Goal: Complete application form

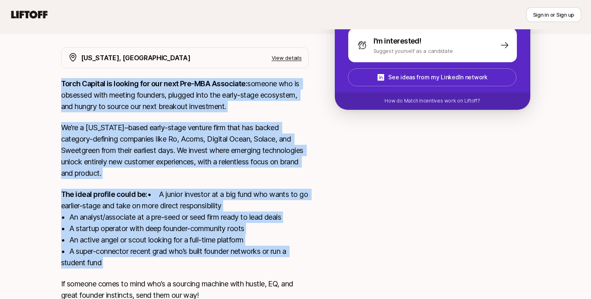
scroll to position [206, 0]
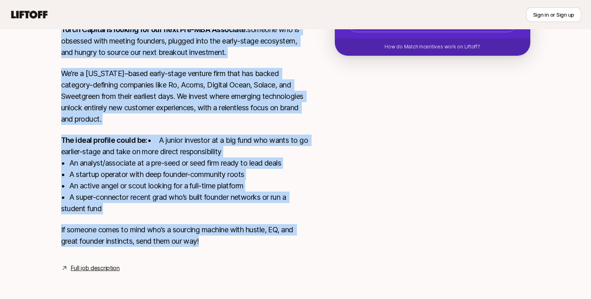
drag, startPoint x: 60, startPoint y: 84, endPoint x: 240, endPoint y: 240, distance: 238.2
click at [240, 240] on div "[US_STATE], [GEOGRAPHIC_DATA] View details Torch Capital is looking for our nex…" at bounding box center [295, 133] width 489 height 280
copy div "Lorem Ipsumdo si ametcon adi eli sedd Eiu-TEM Incididun: utlabor etd ma aliquae…"
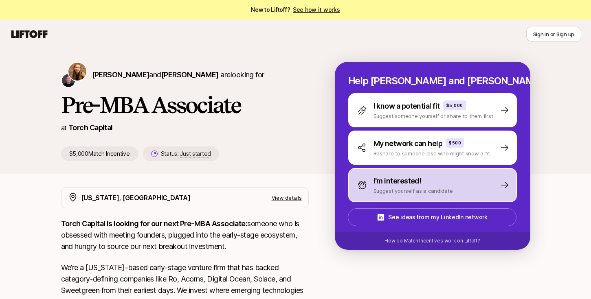
click at [417, 184] on p "I'm interested!" at bounding box center [397, 181] width 48 height 11
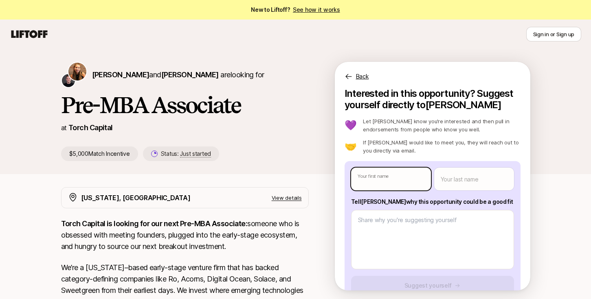
click at [376, 180] on body "New to Liftoff? See how it works Sign in or Sign up Sign in or Sign up [PERSON_…" at bounding box center [295, 149] width 591 height 299
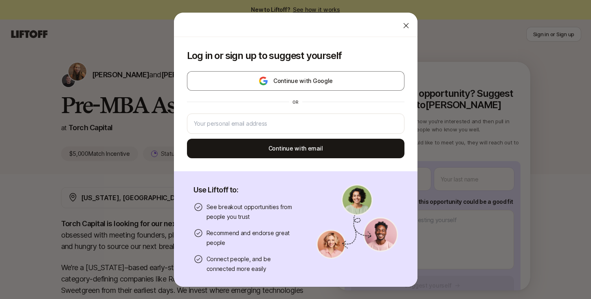
click at [404, 23] on icon at bounding box center [405, 25] width 5 height 5
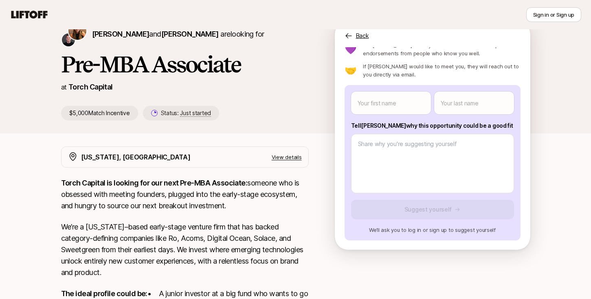
scroll to position [50, 0]
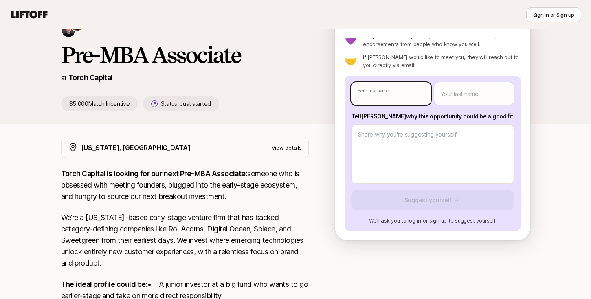
type textarea "x"
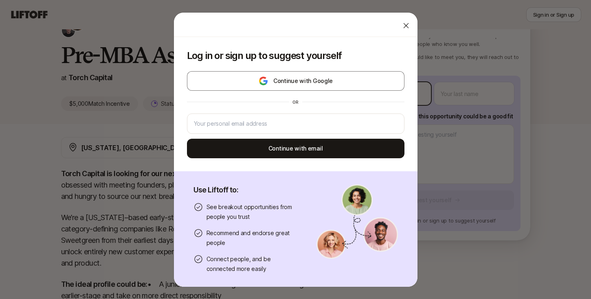
click at [392, 103] on body "New to Liftoff? See how it works Sign in or Sign up Sign in or Sign up [PERSON_…" at bounding box center [295, 99] width 591 height 299
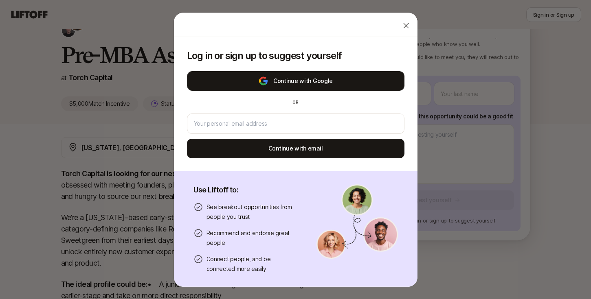
click at [338, 86] on button "Continue with Google" at bounding box center [295, 81] width 217 height 20
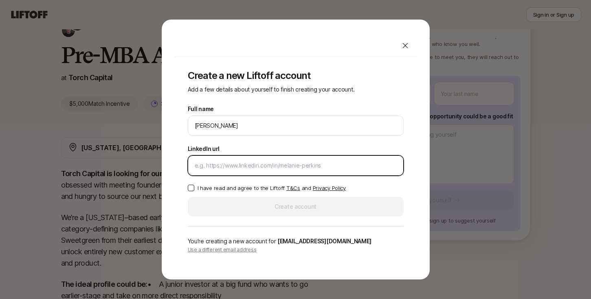
paste input "[URL][DOMAIN_NAME]"
type input "[URL][DOMAIN_NAME]"
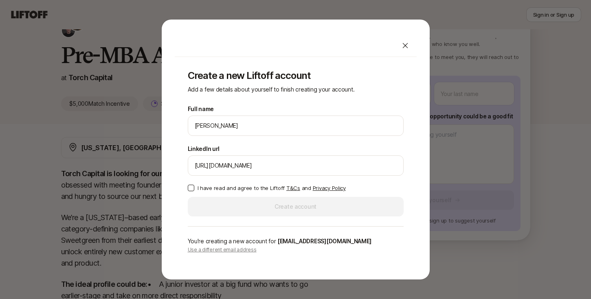
click at [245, 190] on p "I have read and agree to the Liftoff T&Cs and Privacy Policy" at bounding box center [272, 188] width 148 height 8
click at [194, 190] on button "I have read and agree to the Liftoff T&Cs and Privacy Policy" at bounding box center [191, 188] width 7 height 7
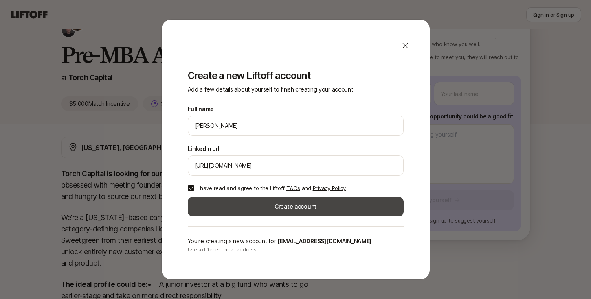
click at [270, 204] on button "Create account" at bounding box center [296, 207] width 216 height 20
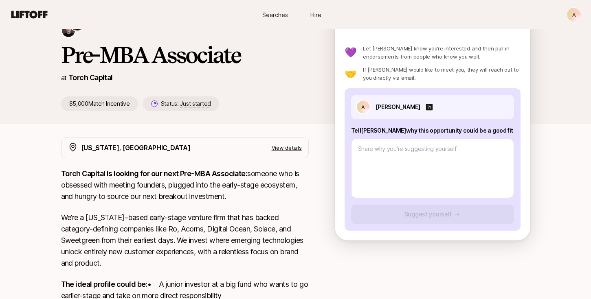
scroll to position [22, 0]
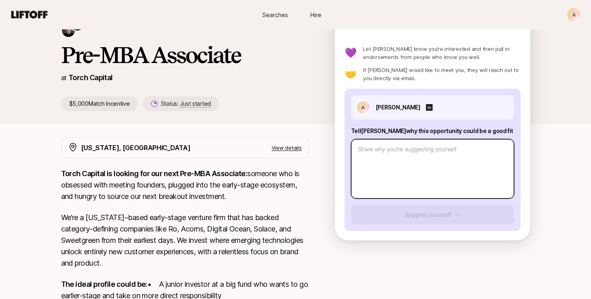
click at [442, 165] on textarea at bounding box center [432, 168] width 163 height 59
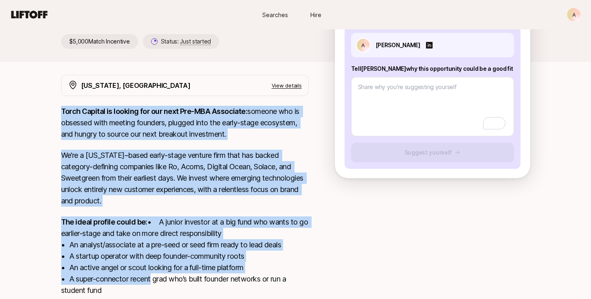
scroll to position [206, 0]
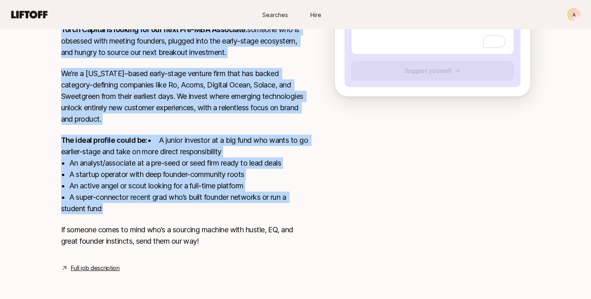
drag, startPoint x: 59, startPoint y: 176, endPoint x: 214, endPoint y: 216, distance: 159.6
click at [214, 216] on div "[US_STATE], [GEOGRAPHIC_DATA] View details Torch Capital is looking for our nex…" at bounding box center [295, 133] width 489 height 280
copy div "Torch Capital is looking for our next Pre-MBA Associate: someone who is obsesse…"
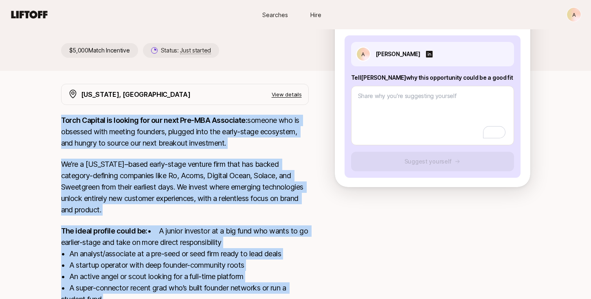
scroll to position [0, 0]
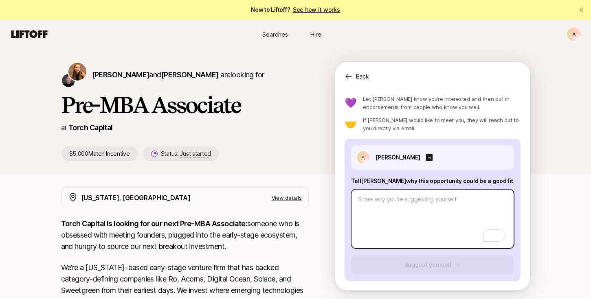
click at [405, 216] on textarea "To enrich screen reader interactions, please activate Accessibility in Grammarl…" at bounding box center [432, 218] width 163 height 59
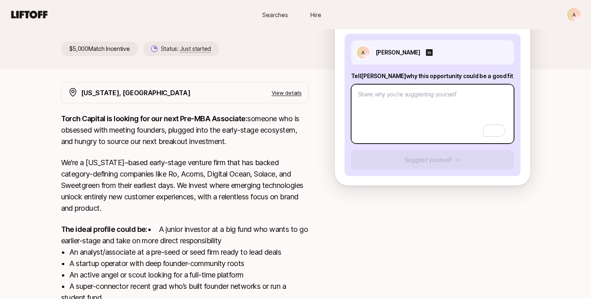
scroll to position [128, 0]
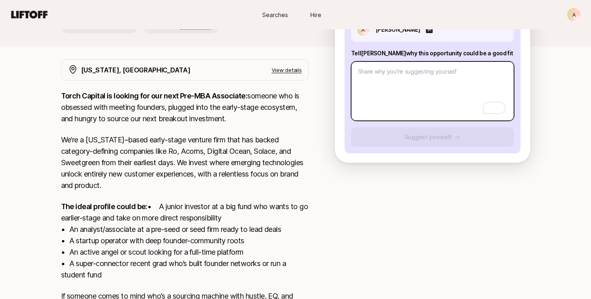
paste textarea "L’i dolor si Ametc Adipisc elitsed D’ei tempo in utlabo et dol ma ali enimadmin…"
type textarea "x"
type textarea "L’i dolor si Ametc Adipisc elitsed D’ei tempo in utlabo et dol ma ali enimadmin…"
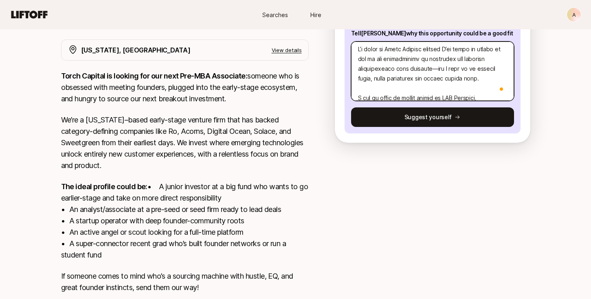
scroll to position [0, 0]
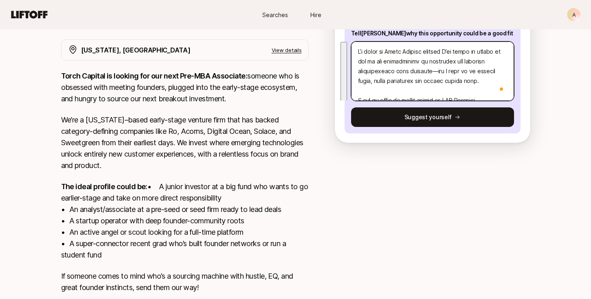
drag, startPoint x: 483, startPoint y: 92, endPoint x: 349, endPoint y: 23, distance: 151.2
click at [349, 23] on div "A Searches Hire Searches Hire A [PERSON_NAME] and [PERSON_NAME] are looking for…" at bounding box center [295, 109] width 591 height 474
click at [418, 69] on textarea "To enrich screen reader interactions, please activate Accessibility in Grammarl…" at bounding box center [432, 71] width 163 height 59
click at [433, 70] on textarea "To enrich screen reader interactions, please activate Accessibility in Grammarl…" at bounding box center [432, 71] width 163 height 59
type textarea "x"
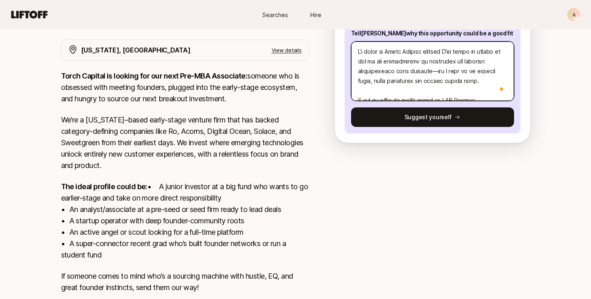
type textarea "L’i dolor si Ametc Adipisc elitsed D’ei tempo in utlabo et dol ma ali enimadmin…"
type textarea "x"
type textarea "L’i dolor si Ametc Adipisc elitsed D’ei tempo in utlabo et dol ma ali enimadmin…"
type textarea "x"
type textarea "L’i dolor si Ametc Adipisc elitsed D’ei tempo in utlabo et dol ma ali enimadmin…"
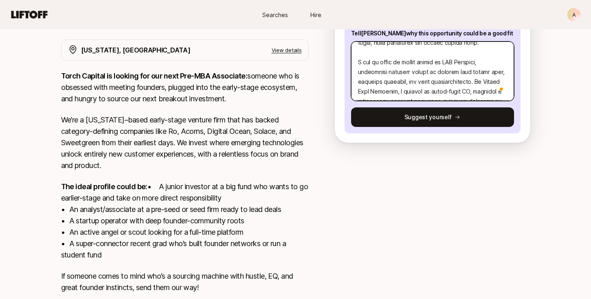
scroll to position [40, 0]
click at [433, 53] on textarea "To enrich screen reader interactions, please activate Accessibility in Grammarl…" at bounding box center [432, 71] width 163 height 59
type textarea "x"
type textarea "L’i dolor si Ametc Adipisc elitsed D’ei tempo in utlabo et dol ma ali enimadmin…"
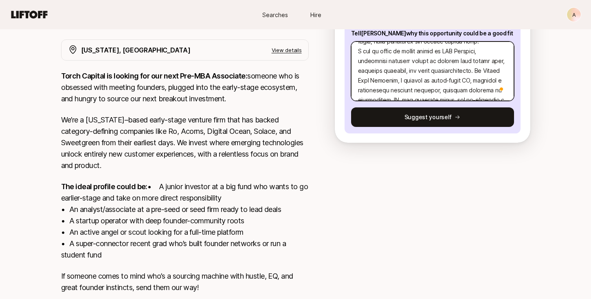
scroll to position [35, 0]
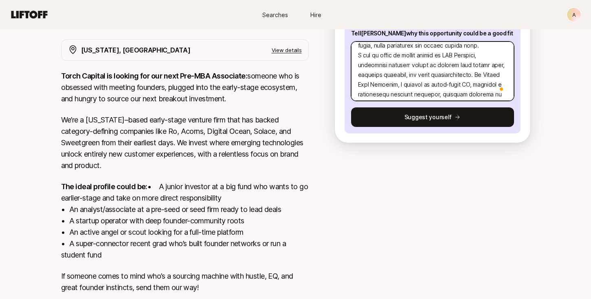
click at [498, 48] on textarea "To enrich screen reader interactions, please activate Accessibility in Grammarl…" at bounding box center [432, 71] width 163 height 59
drag, startPoint x: 362, startPoint y: 55, endPoint x: 393, endPoint y: 54, distance: 31.8
click at [393, 54] on textarea "To enrich screen reader interactions, please activate Accessibility in Grammarl…" at bounding box center [432, 71] width 163 height 59
type textarea "x"
type textarea "L’i dolor si Ametc Adipisc elitsed D’ei tempo in utlabo et dol ma ali enimadmin…"
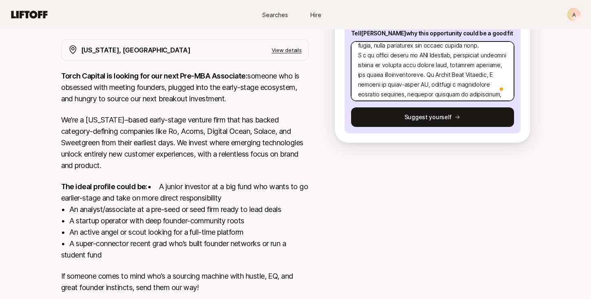
type textarea "x"
type textarea "L’i dolor si Ametc Adipisc elitsed D’ei tempo in utlabo et dol ma ali enimadmin…"
type textarea "x"
type textarea "L’i dolor si Ametc Adipisc elitsed D’ei tempo in utlabo et dol ma ali enimadmin…"
type textarea "x"
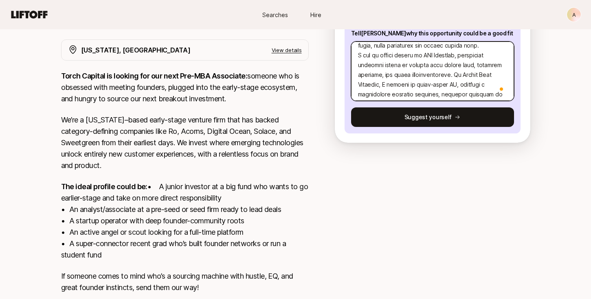
type textarea "L’i dolor si Ametc Adipisc elitsed D’ei tempo in utlabo et dol ma ali enimadmin…"
type textarea "x"
type textarea "L’i dolor si Ametc Adipisc elitsed D’ei tempo in utlabo et dol ma ali enimadmin…"
type textarea "x"
type textarea "L’i dolor si Ametc Adipisc elitsed D’ei tempo in utlabo et dol ma ali enimadmin…"
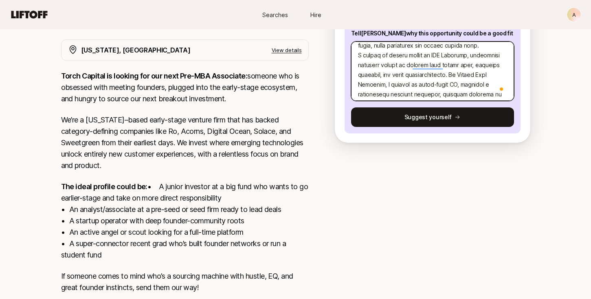
type textarea "x"
click at [391, 83] on textarea "To enrich screen reader interactions, please activate Accessibility in Grammarl…" at bounding box center [432, 71] width 163 height 59
type textarea "L’i dolor si Ametc Adipisc elitsed D’ei tempo in utlabo et dol ma ali enimadmin…"
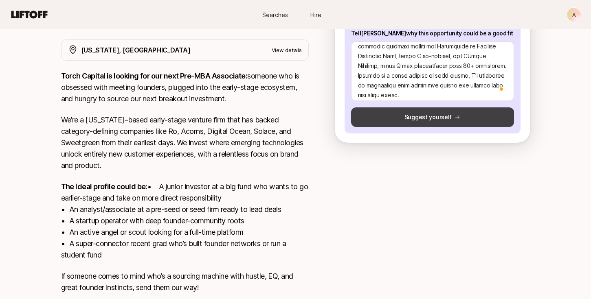
click at [405, 115] on button "Suggest yourself" at bounding box center [432, 118] width 163 height 20
type textarea "x"
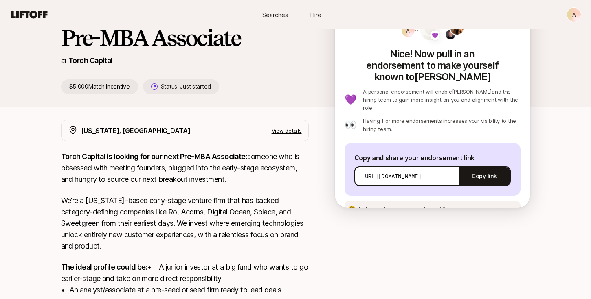
scroll to position [68, 0]
